Goal: Task Accomplishment & Management: Manage account settings

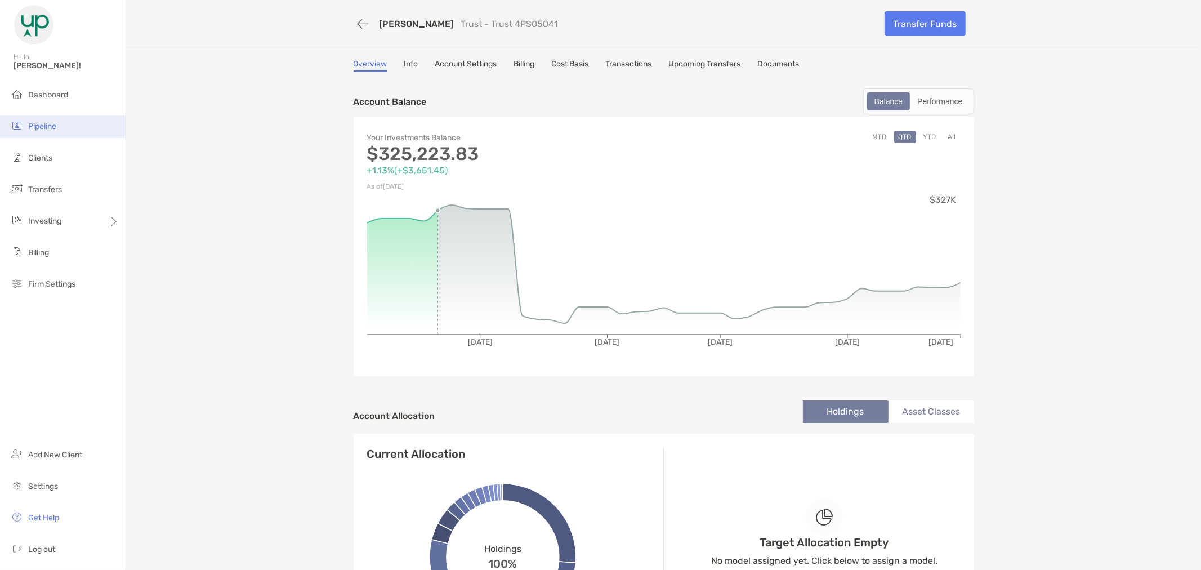
click at [37, 130] on span "Pipeline" at bounding box center [42, 127] width 28 height 10
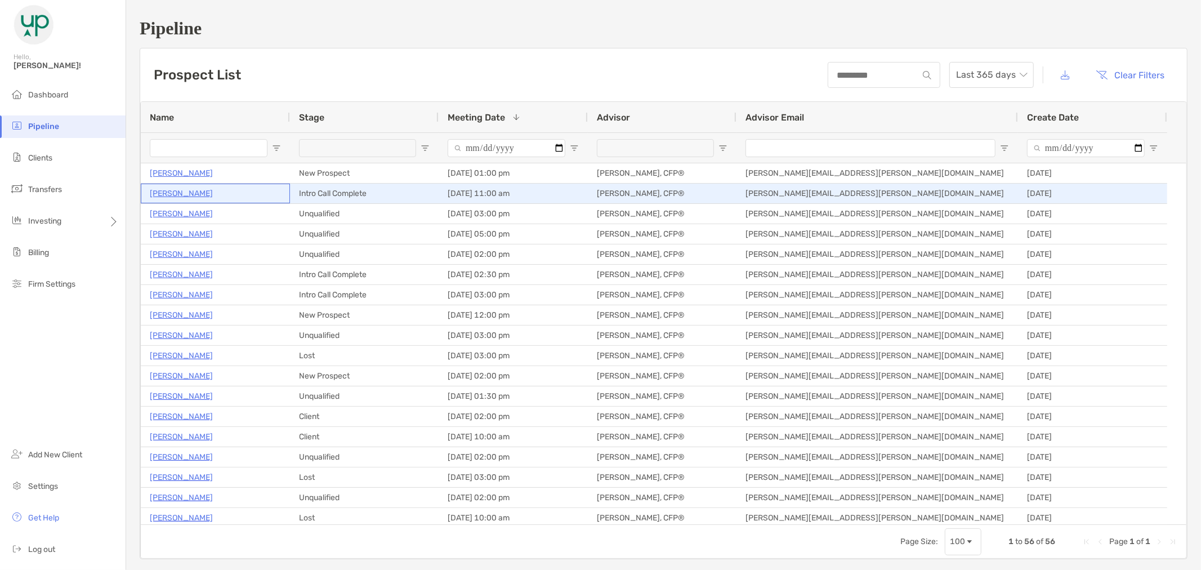
click at [178, 195] on p "[PERSON_NAME]" at bounding box center [181, 193] width 63 height 14
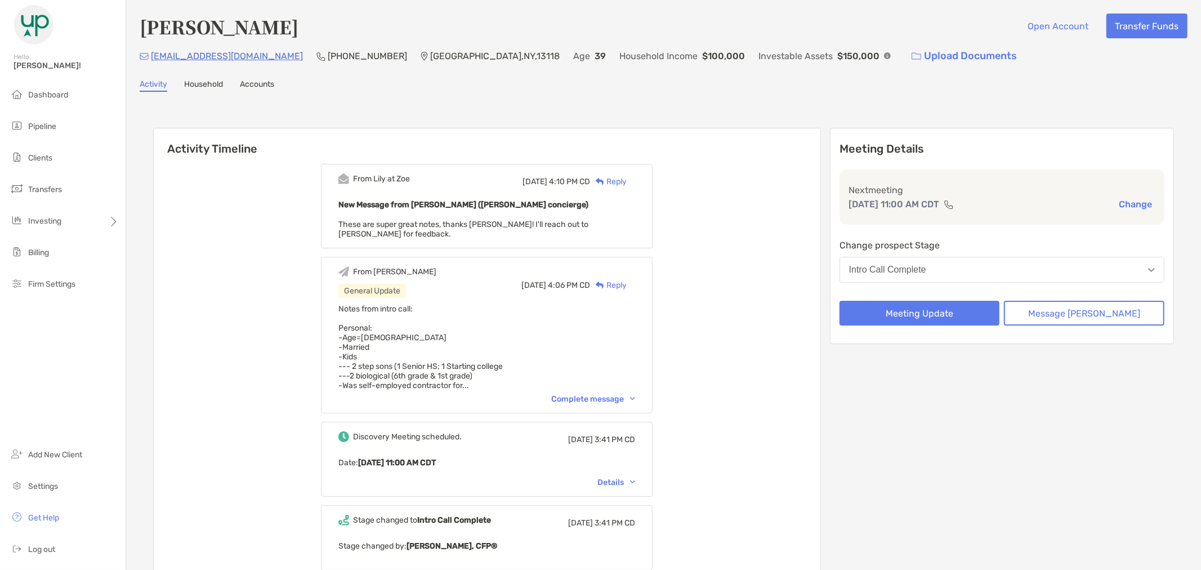
click at [635, 394] on div "Complete message" at bounding box center [593, 399] width 84 height 10
